Goal: Check status: Check status

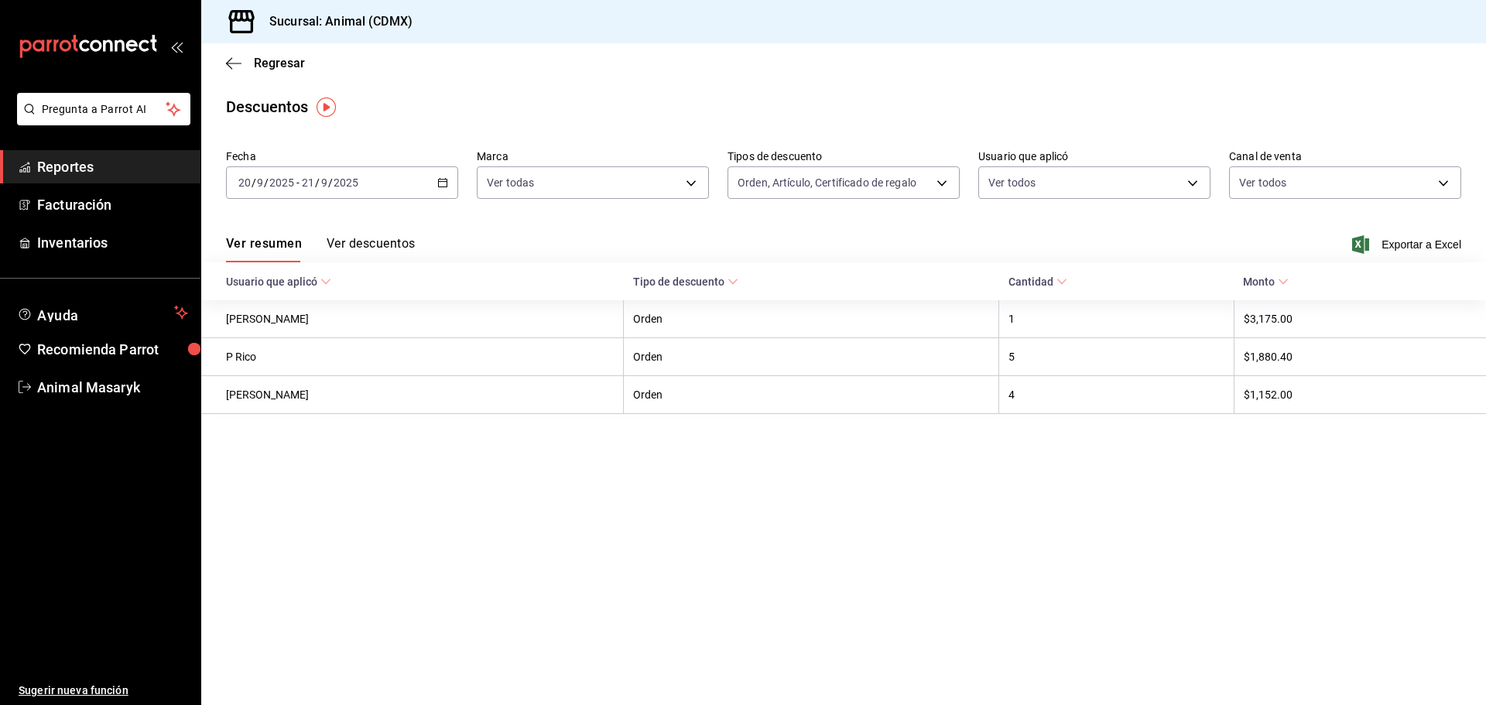
click at [122, 164] on span "Reportes" at bounding box center [112, 166] width 151 height 21
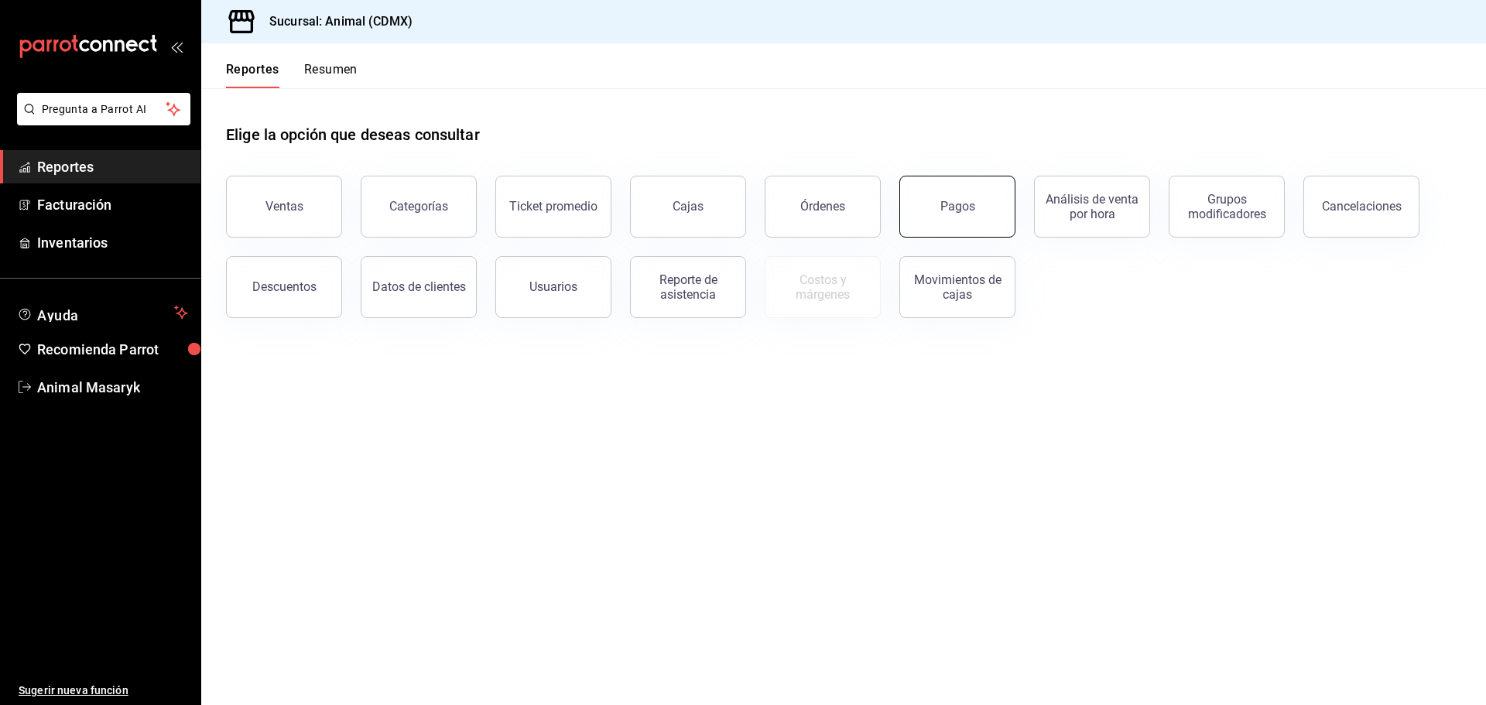
click at [965, 205] on div "Pagos" at bounding box center [958, 206] width 35 height 15
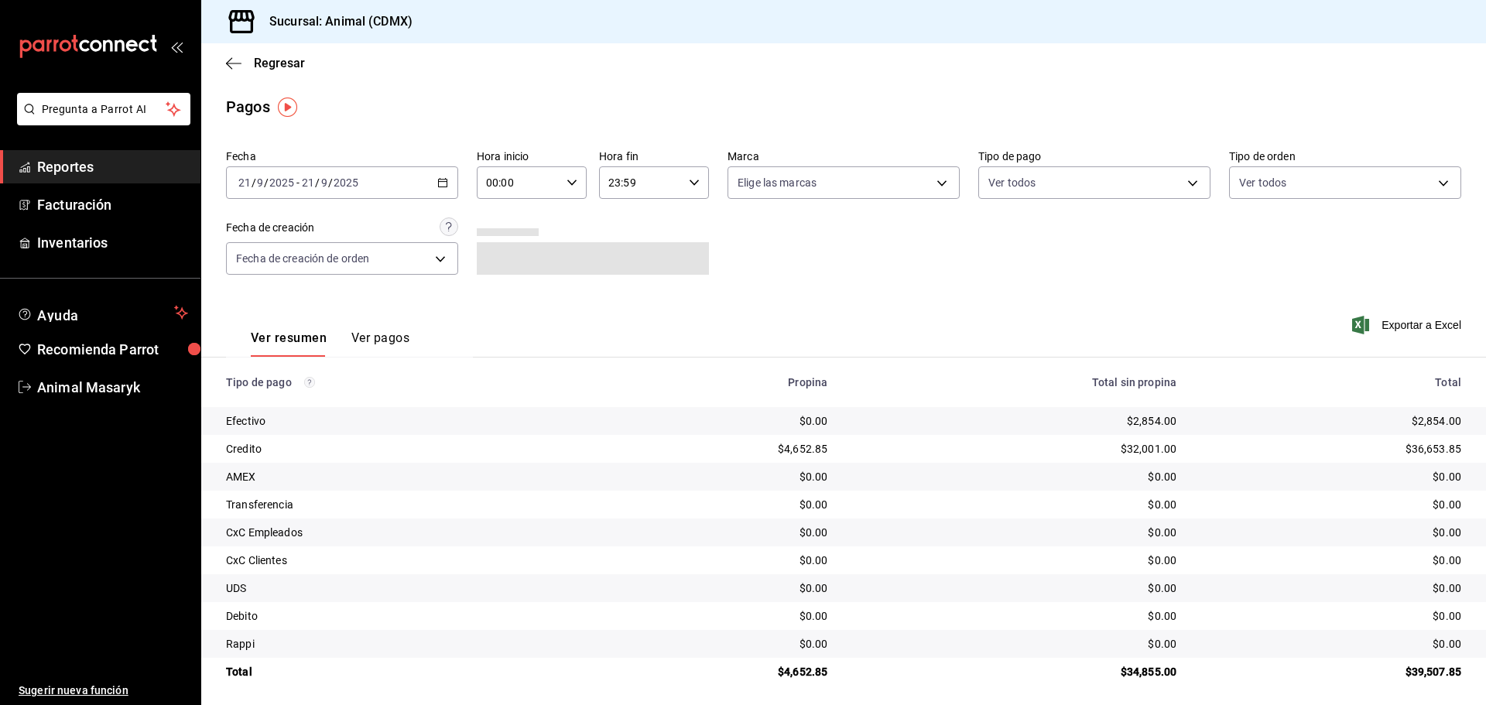
click at [428, 181] on div "[DATE] [DATE] - [DATE] [DATE]" at bounding box center [342, 182] width 232 height 33
click at [304, 397] on span "Rango de fechas" at bounding box center [299, 404] width 120 height 16
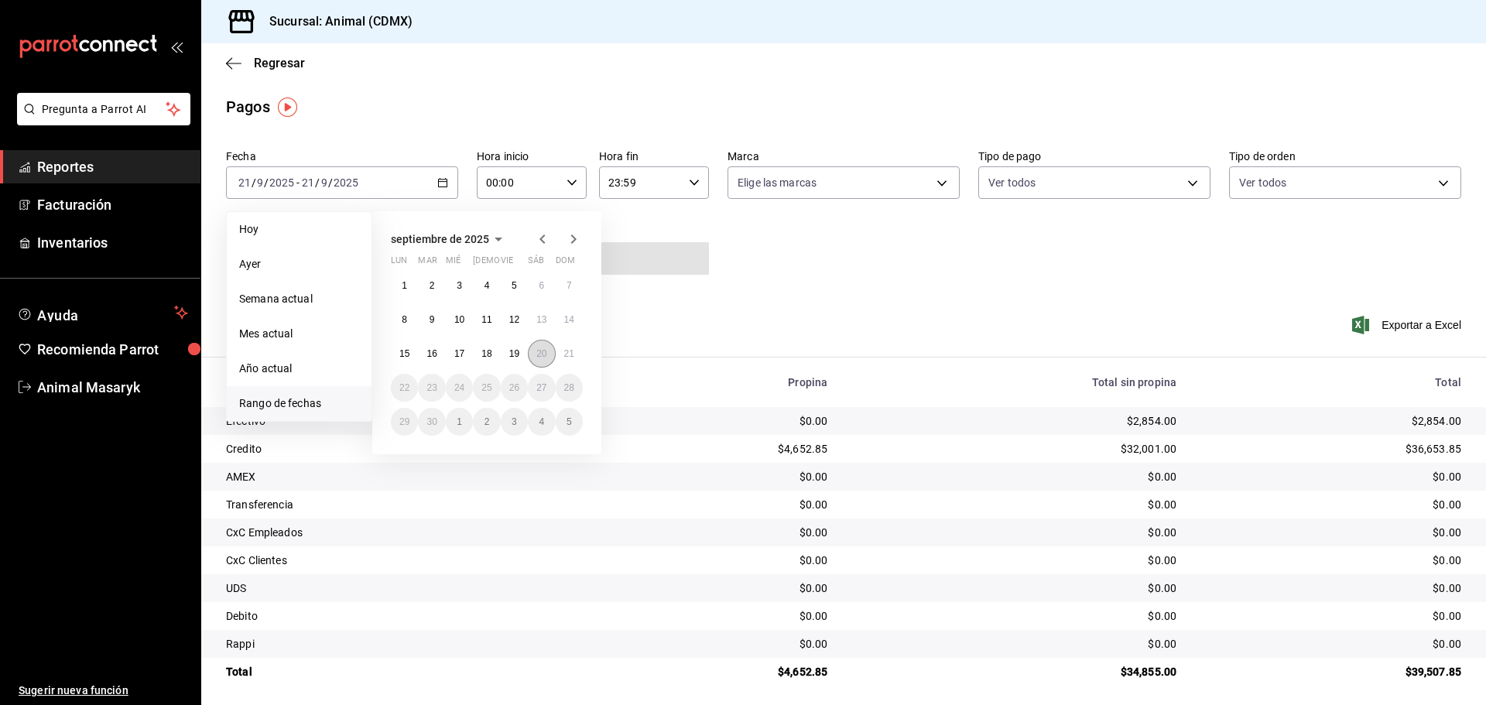
click at [540, 365] on button "20" at bounding box center [541, 354] width 27 height 28
click at [564, 355] on abbr "21" at bounding box center [569, 353] width 10 height 11
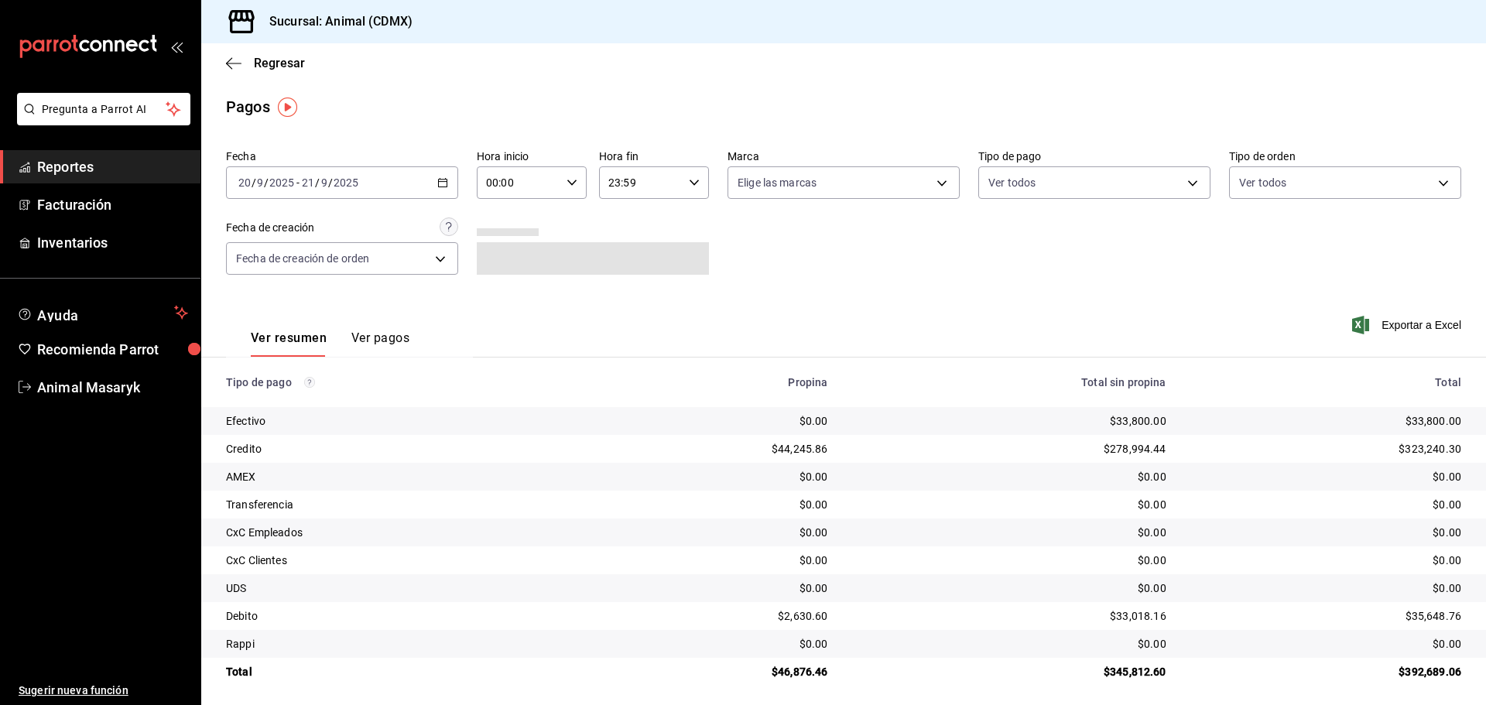
click at [556, 185] on input "00:00" at bounding box center [519, 182] width 84 height 31
click at [499, 252] on span "05" at bounding box center [502, 253] width 30 height 12
type input "05:00"
click at [725, 253] on div at bounding box center [743, 352] width 1486 height 705
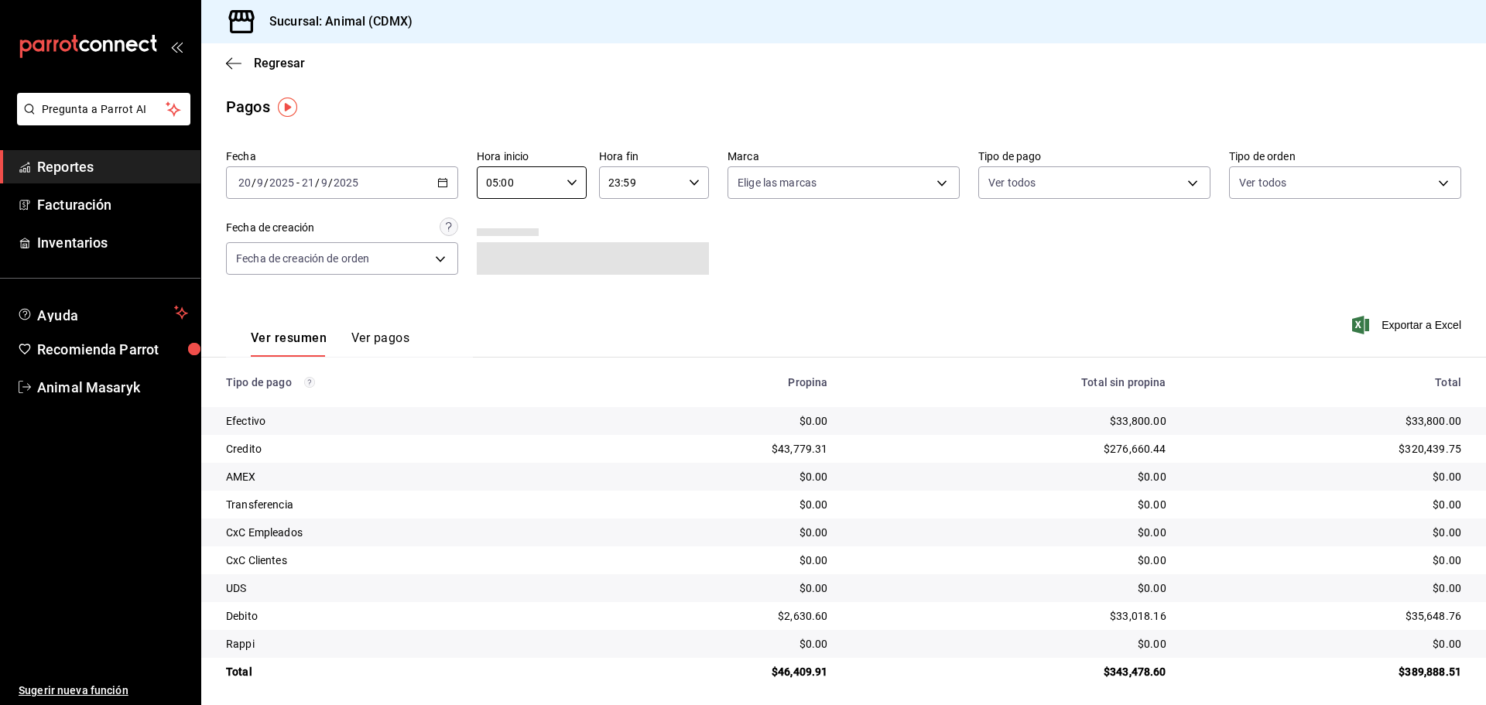
click at [831, 173] on body "Pregunta a Parrot AI Reportes Facturación Inventarios Ayuda Recomienda Parrot A…" at bounding box center [743, 352] width 1486 height 705
click at [790, 247] on span "Ver todas" at bounding box center [789, 243] width 47 height 16
type input "cb0f6aec-1481-4e37-861c-bab9b3a65b14"
checkbox input "true"
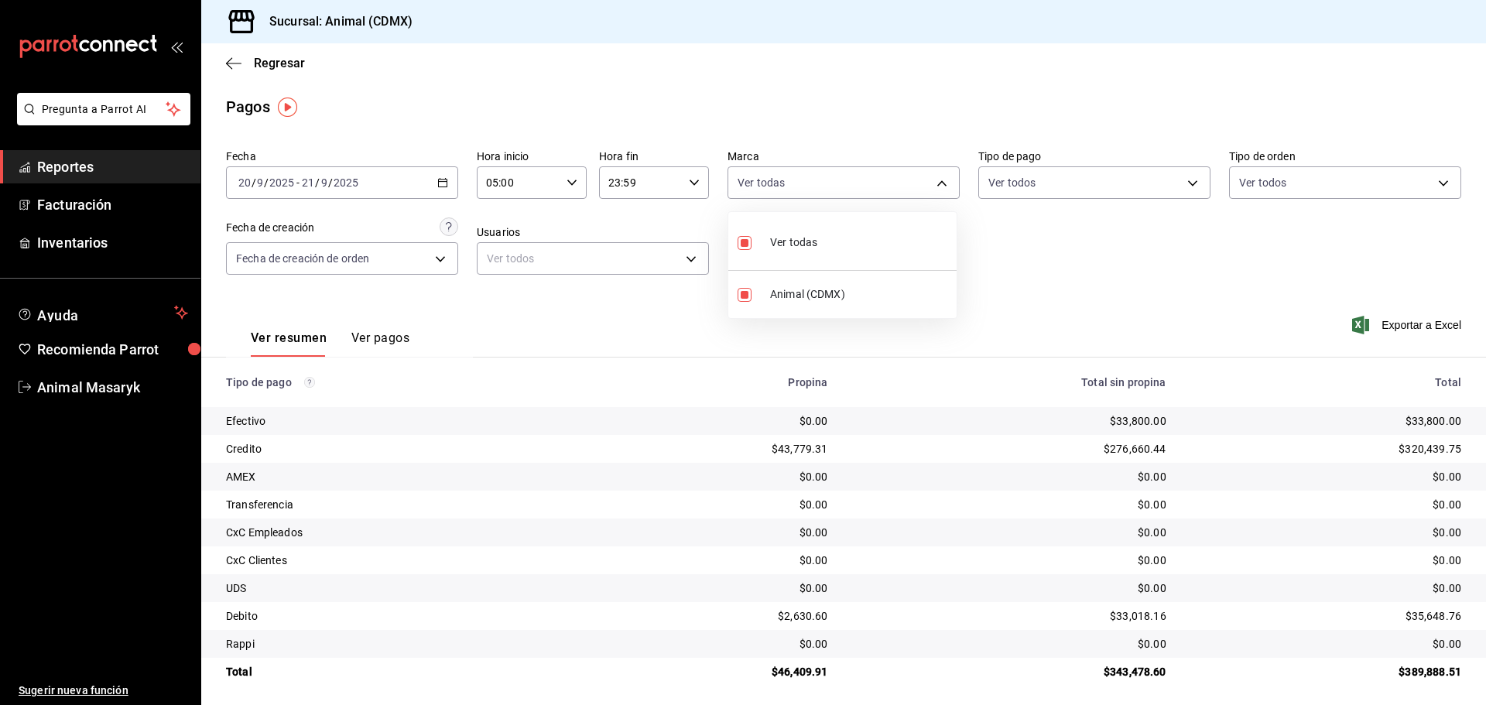
click at [1003, 268] on div at bounding box center [743, 352] width 1486 height 705
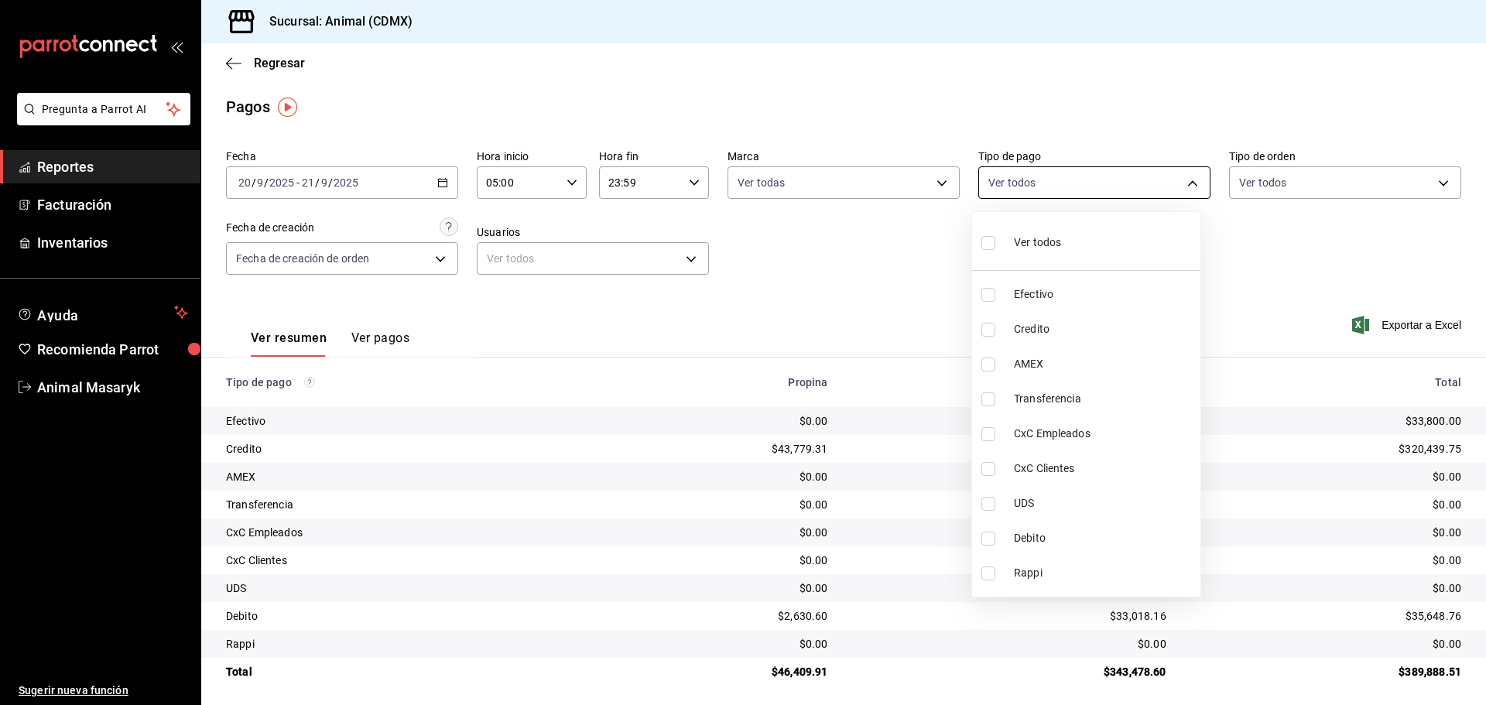
click at [1057, 190] on body "Pregunta a Parrot AI Reportes Facturación Inventarios Ayuda Recomienda Parrot A…" at bounding box center [743, 352] width 1486 height 705
click at [1007, 245] on div "Ver todos" at bounding box center [1022, 241] width 80 height 33
type input "42f515b5-d78a-4538-9fd6-dd91ca8c9d0d,09d93f3d-83f8-4294-bef9-640bdbafd8e4,c0bfe…"
checkbox input "true"
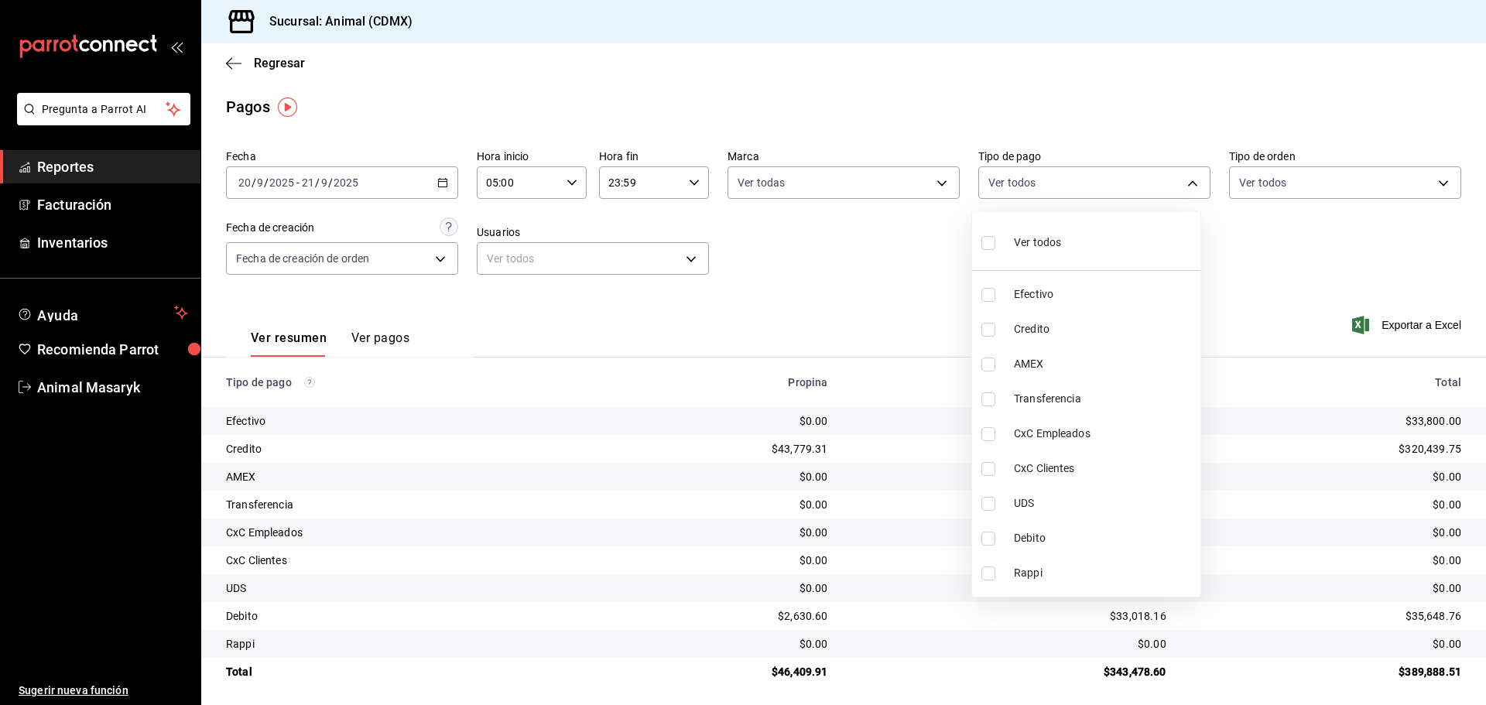
checkbox input "true"
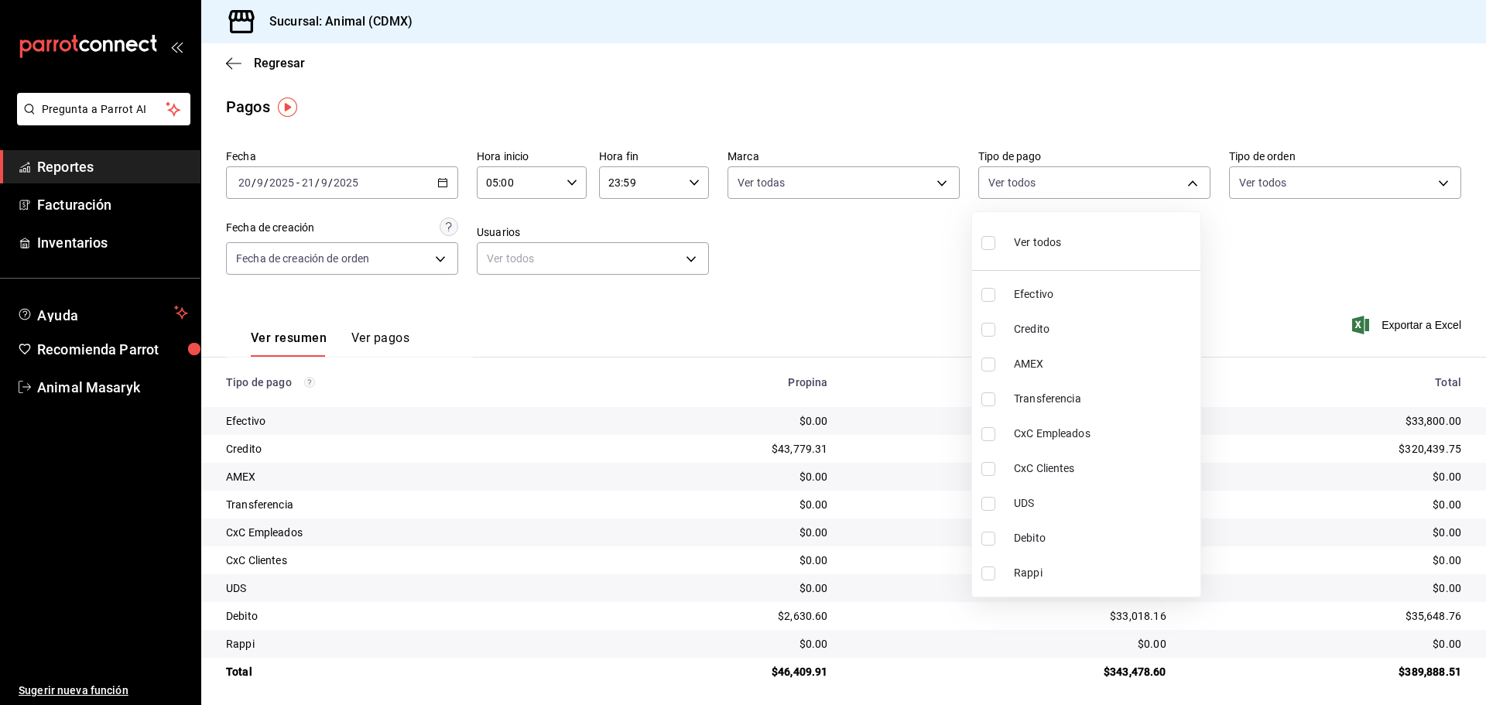
checkbox input "true"
click at [1351, 259] on div at bounding box center [743, 352] width 1486 height 705
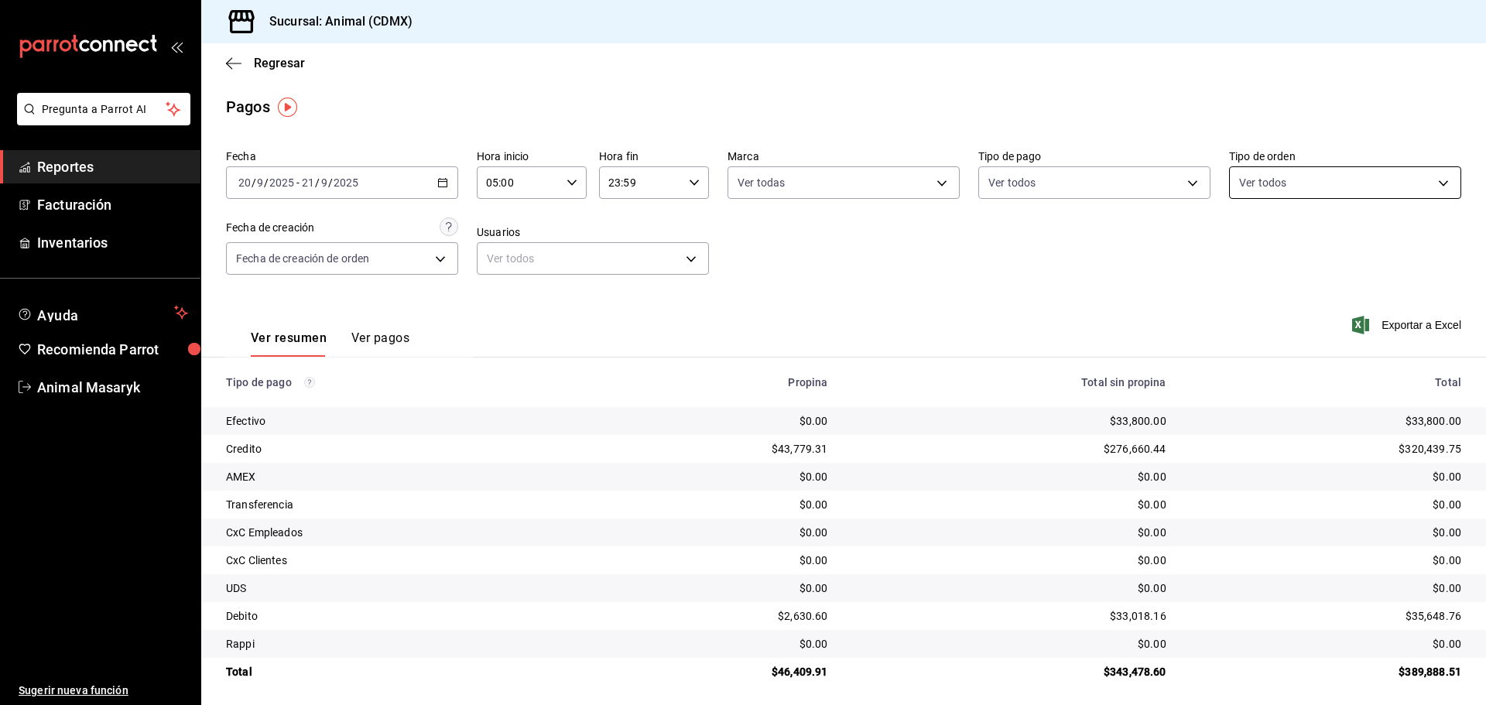
click at [1397, 183] on body "Pregunta a Parrot AI Reportes Facturación Inventarios Ayuda Recomienda Parrot A…" at bounding box center [743, 352] width 1486 height 705
click at [1280, 247] on span "Ver todos" at bounding box center [1286, 243] width 47 height 16
type input "ad44a823-99d3-4372-a913-4cf57f2a9ac0,b8ee5ff1-85c8-4a81-aa51-555e6c8ba0c6,EXTER…"
checkbox input "true"
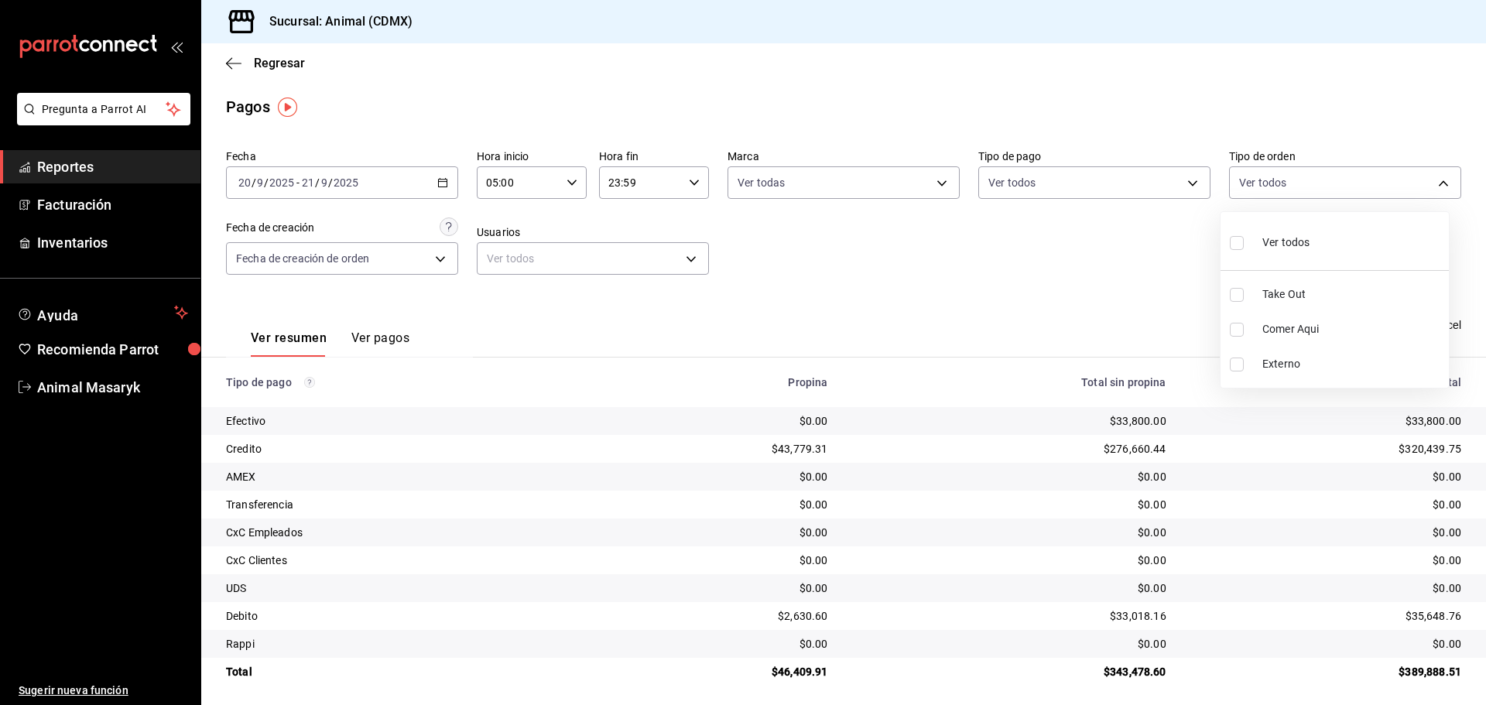
checkbox input "true"
click at [1093, 285] on div at bounding box center [743, 352] width 1486 height 705
click at [1351, 276] on div "Fecha [DATE] [DATE] - [DATE] [DATE] Hora inicio 05:00 Hora inicio Hora fin 23:5…" at bounding box center [844, 218] width 1236 height 150
click at [1216, 250] on div "Fecha [DATE] [DATE] - [DATE] [DATE] Hora inicio 05:00 Hora inicio Hora fin 23:5…" at bounding box center [844, 218] width 1236 height 150
